Goal: Download file/media

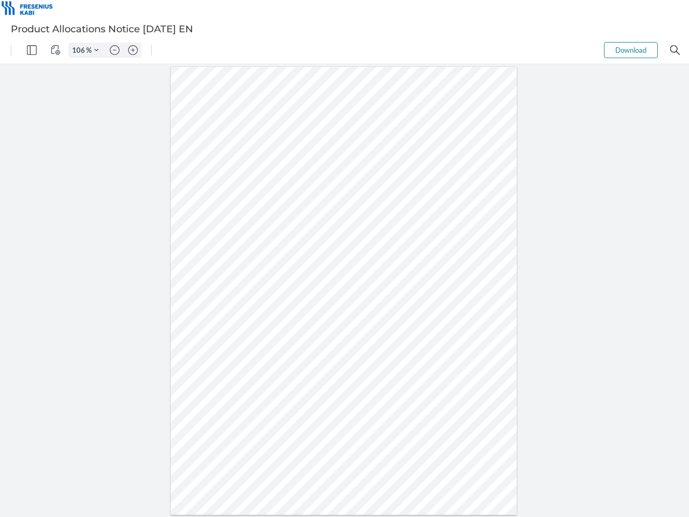
click at [32, 50] on img "Panel" at bounding box center [32, 50] width 10 height 10
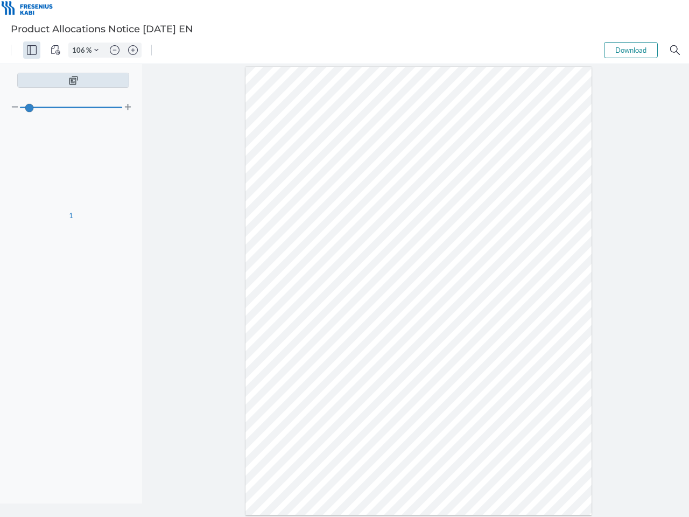
click at [55, 50] on img "View Controls" at bounding box center [56, 50] width 10 height 10
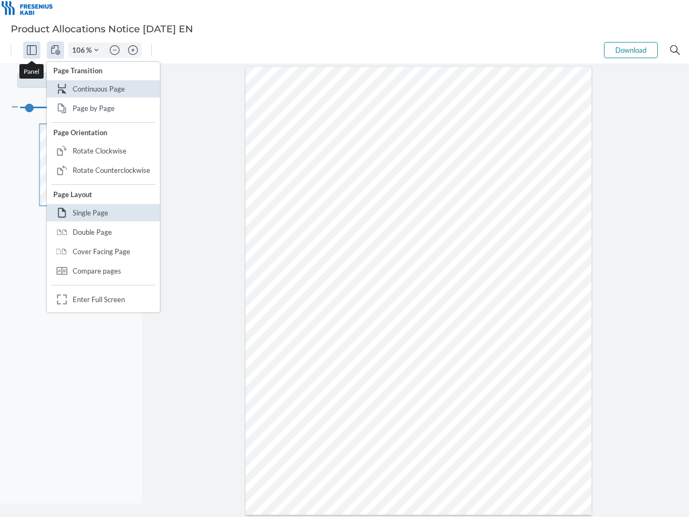
click at [80, 50] on input "106" at bounding box center [77, 50] width 17 height 10
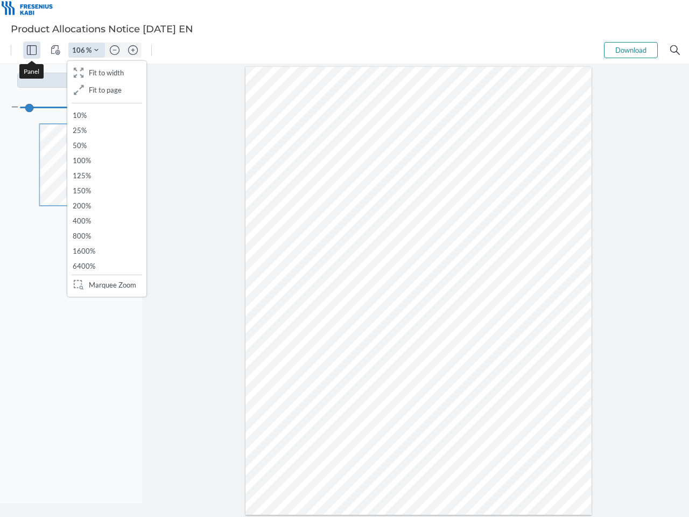
click at [96, 50] on img "Zoom Controls" at bounding box center [96, 50] width 4 height 4
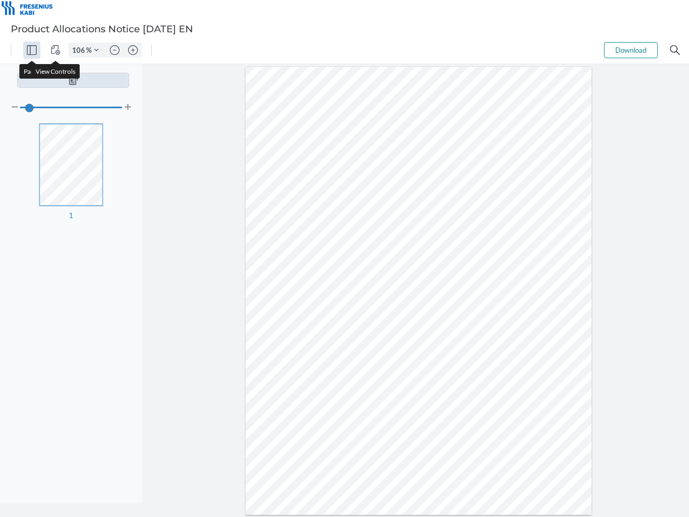
click at [115, 50] on img "Zoom out" at bounding box center [115, 50] width 10 height 10
click at [133, 50] on img "Zoom in" at bounding box center [133, 50] width 10 height 10
type input "106"
click at [631, 50] on button "Download" at bounding box center [631, 50] width 54 height 16
click at [675, 50] on img "Search" at bounding box center [676, 50] width 10 height 10
